Goal: Transaction & Acquisition: Obtain resource

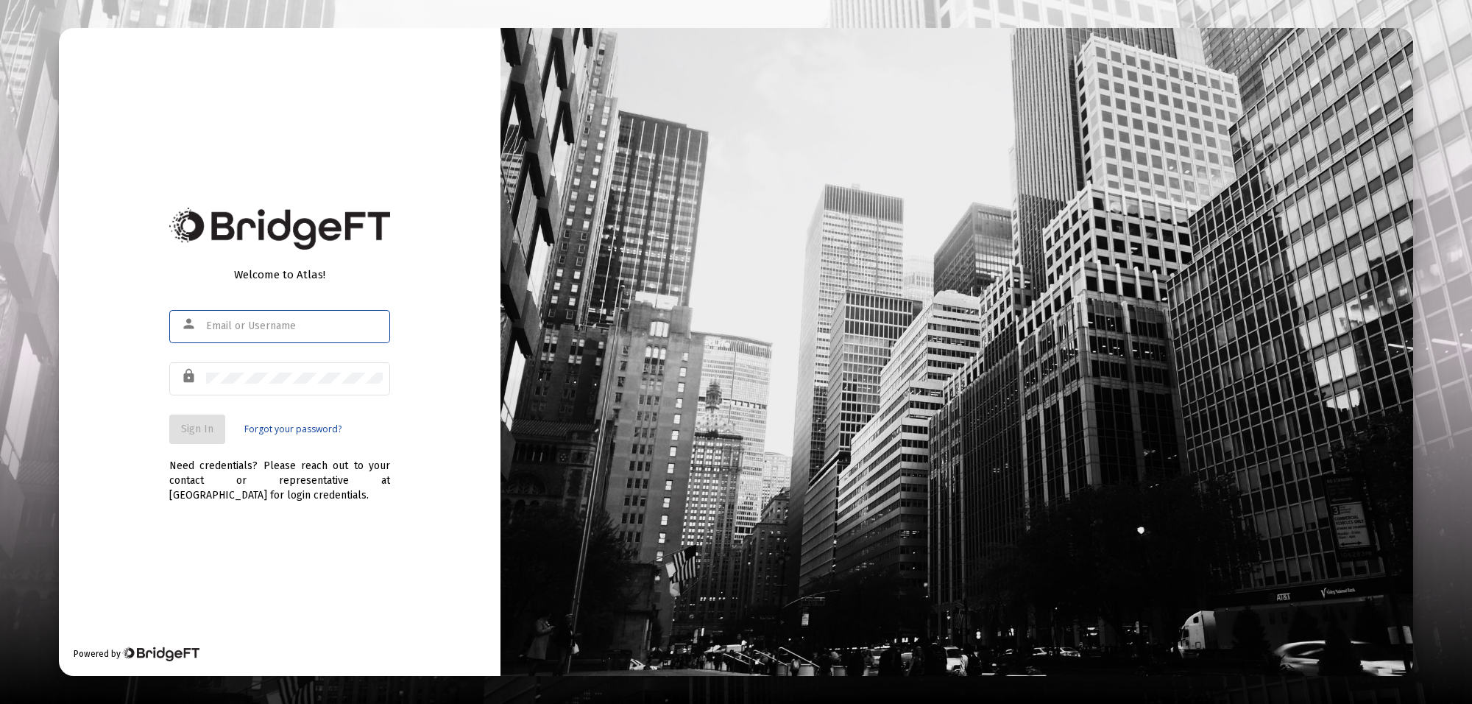
click at [313, 322] on input "text" at bounding box center [294, 326] width 177 height 12
type input "[PERSON_NAME][EMAIL_ADDRESS][PERSON_NAME][DOMAIN_NAME]"
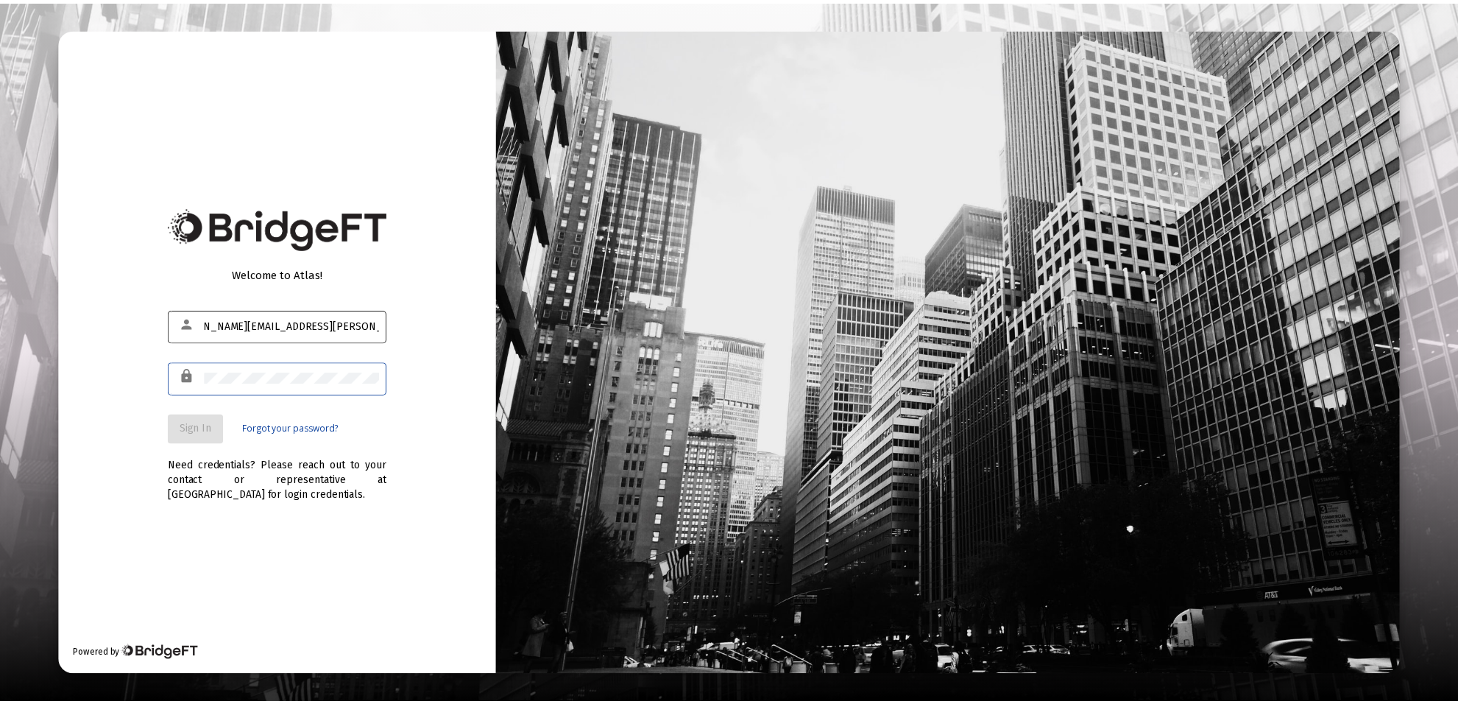
scroll to position [0, 0]
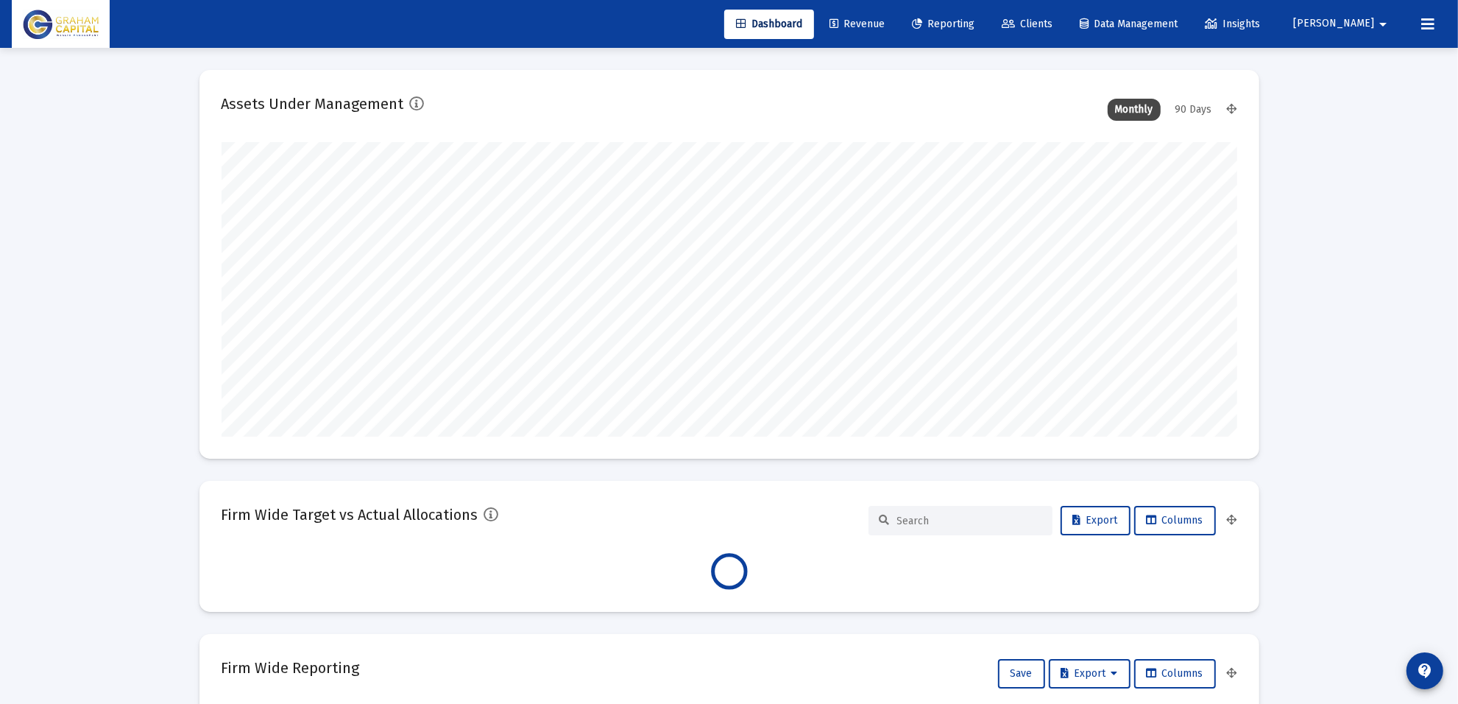
scroll to position [294, 1016]
type input "[DATE]"
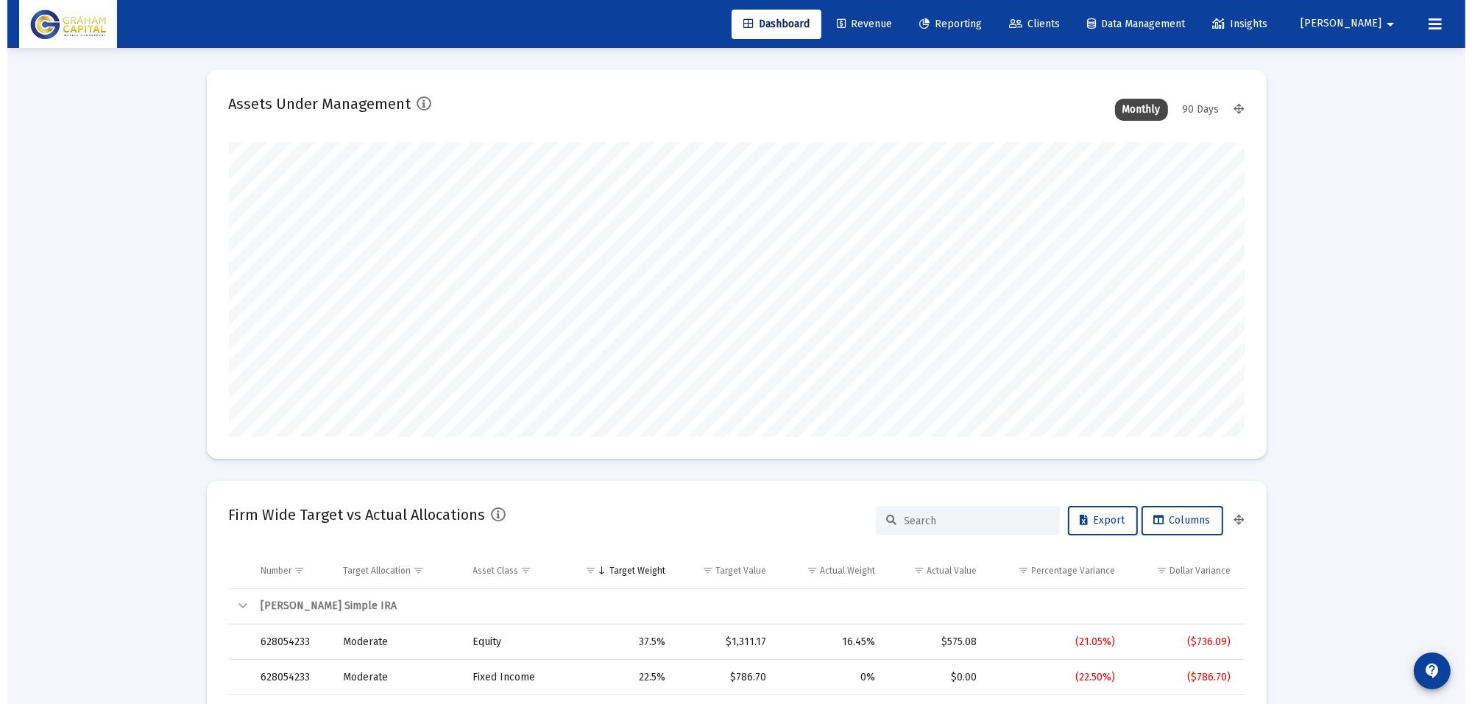
scroll to position [294, 475]
click at [974, 24] on span "Reporting" at bounding box center [943, 24] width 63 height 13
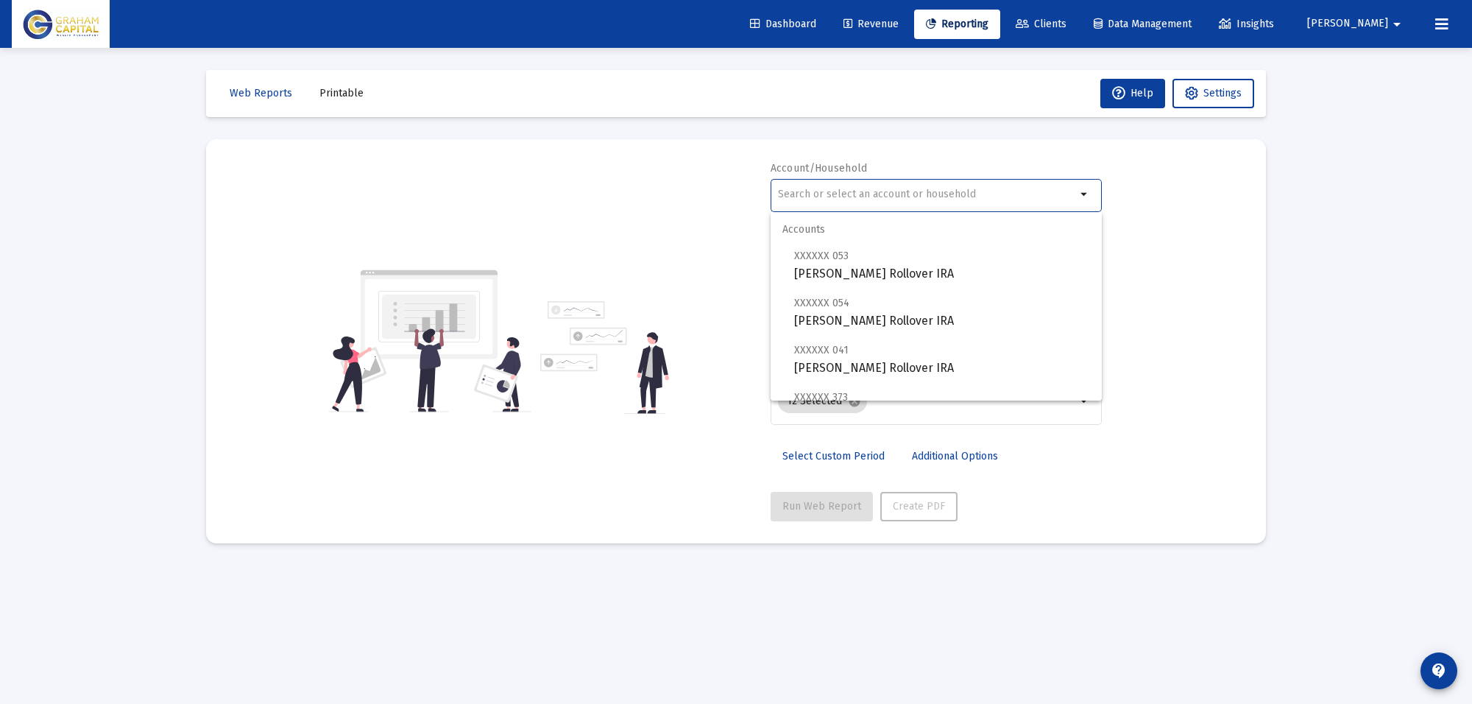
click at [891, 197] on input "text" at bounding box center [927, 194] width 298 height 12
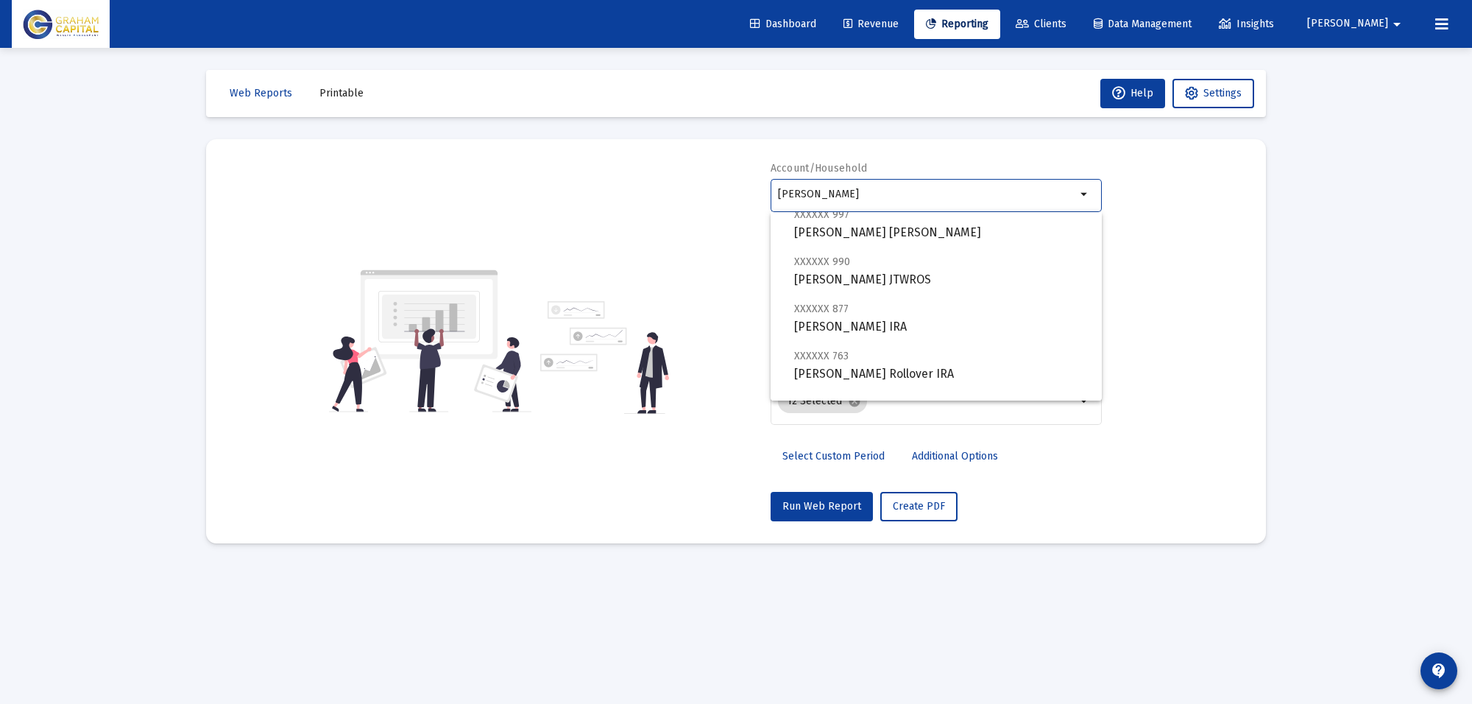
scroll to position [188, 0]
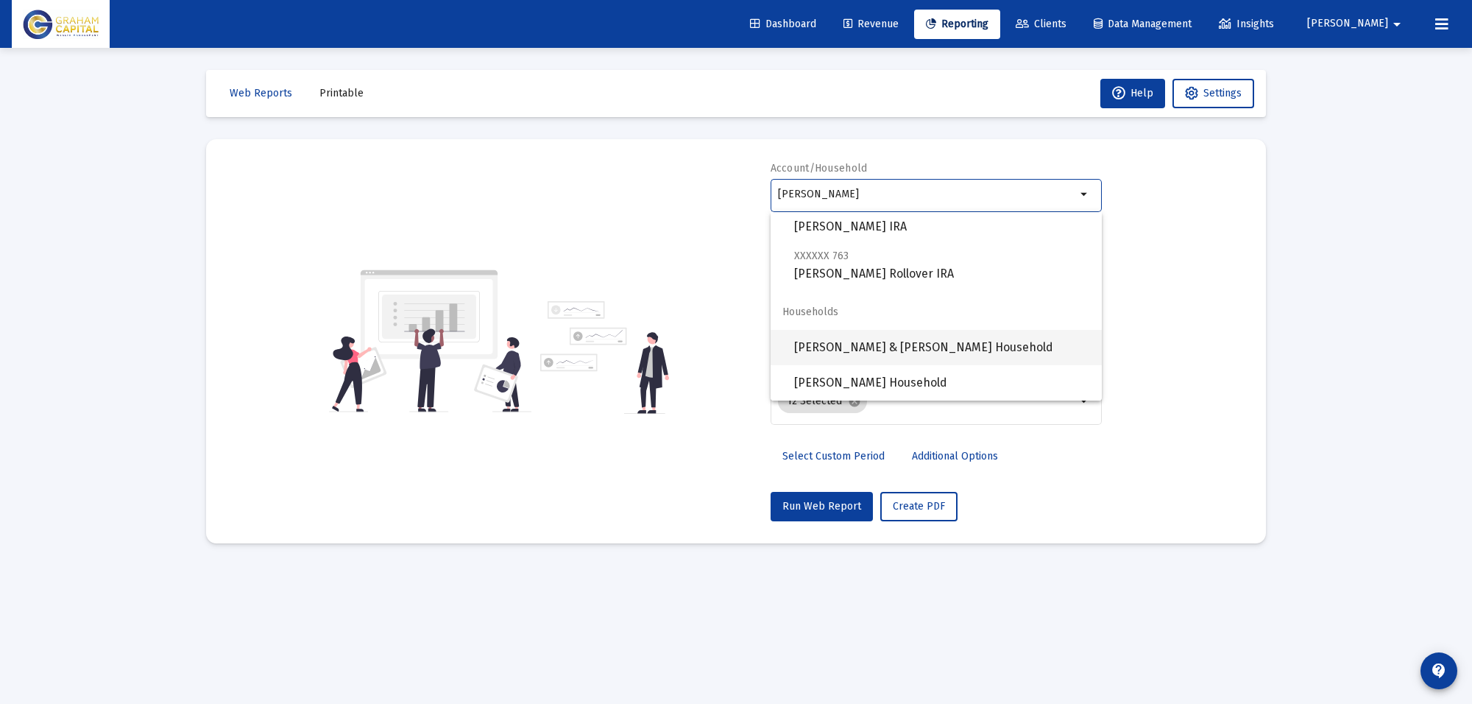
click at [854, 350] on span "[PERSON_NAME] & [PERSON_NAME] Household" at bounding box center [942, 347] width 296 height 35
type input "[PERSON_NAME] & [PERSON_NAME] Household"
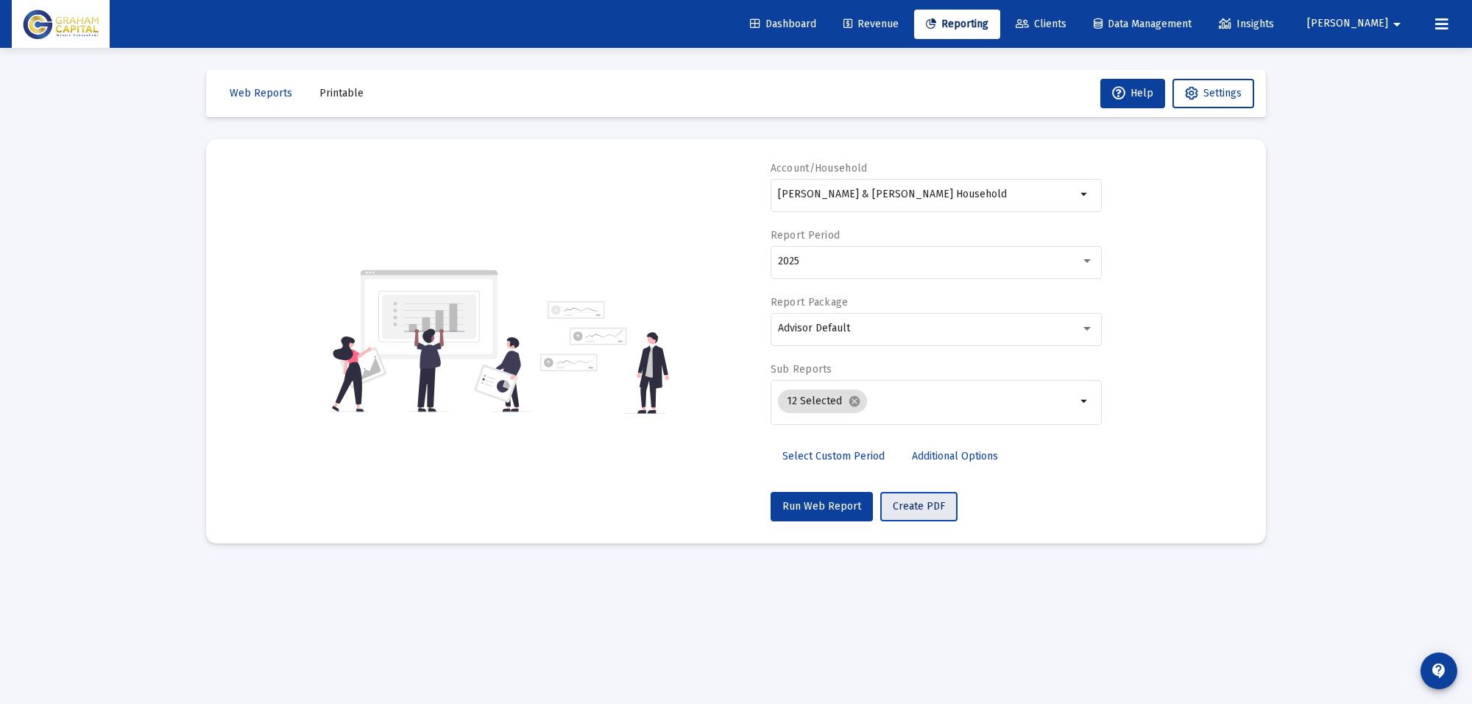
click at [921, 498] on button "Create PDF" at bounding box center [918, 506] width 77 height 29
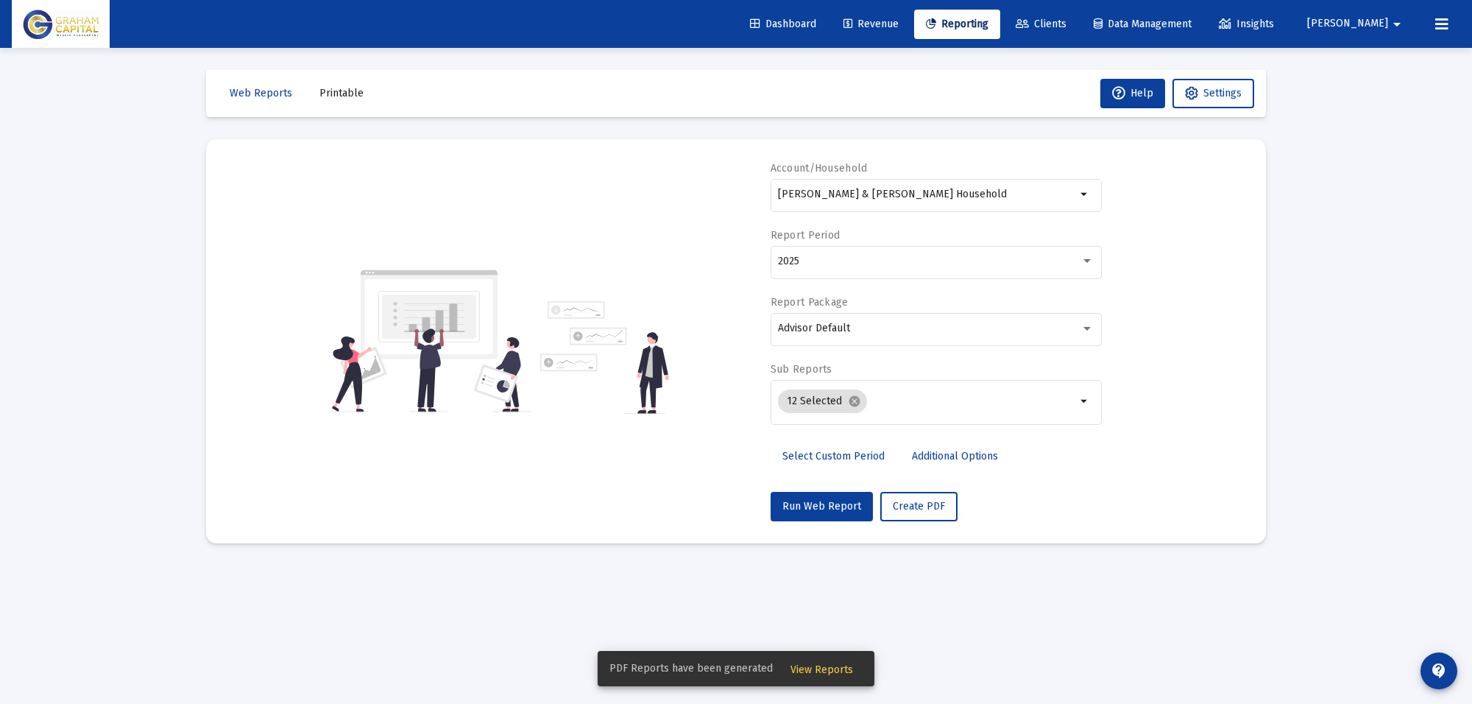
click at [804, 667] on span "View Reports" at bounding box center [821, 669] width 63 height 13
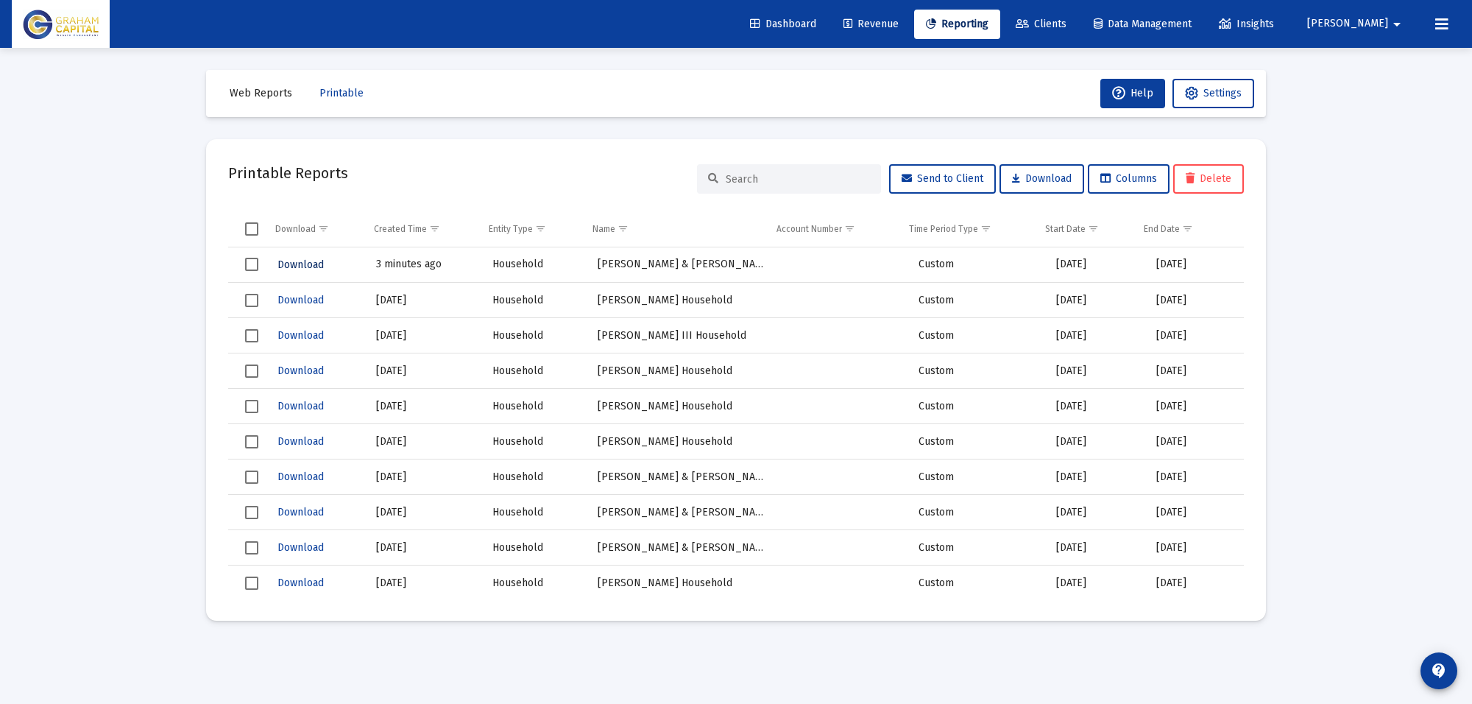
click at [314, 263] on span "Download" at bounding box center [300, 264] width 46 height 13
